Goal: Information Seeking & Learning: Find specific fact

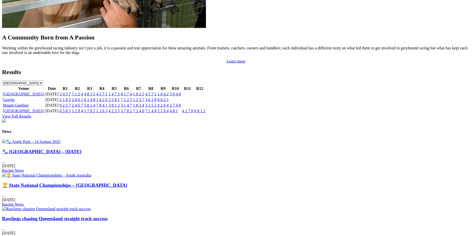
scroll to position [531, 0]
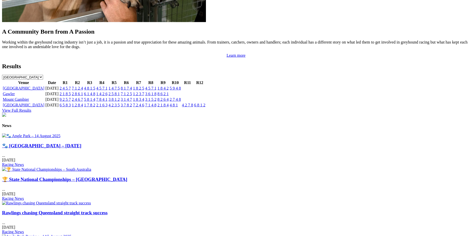
click at [91, 201] on img at bounding box center [46, 203] width 89 height 5
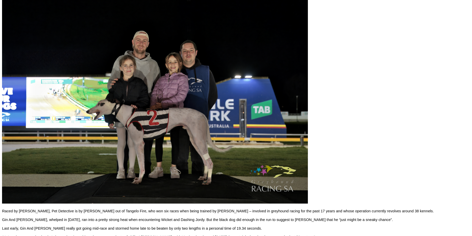
scroll to position [252, 0]
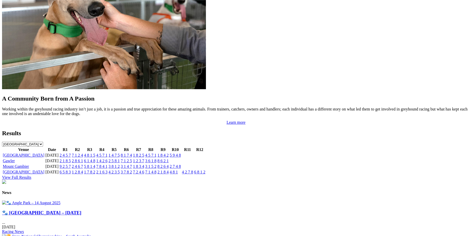
scroll to position [462, 0]
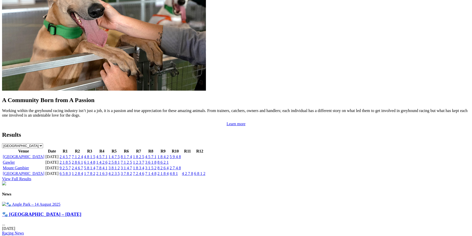
click at [108, 166] on link "7 8 4 1" at bounding box center [101, 168] width 11 height 4
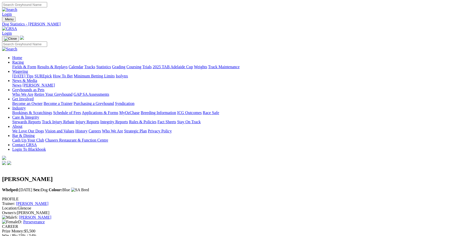
click at [68, 65] on link "Results & Replays" at bounding box center [52, 67] width 30 height 4
